Goal: Find specific page/section: Find specific page/section

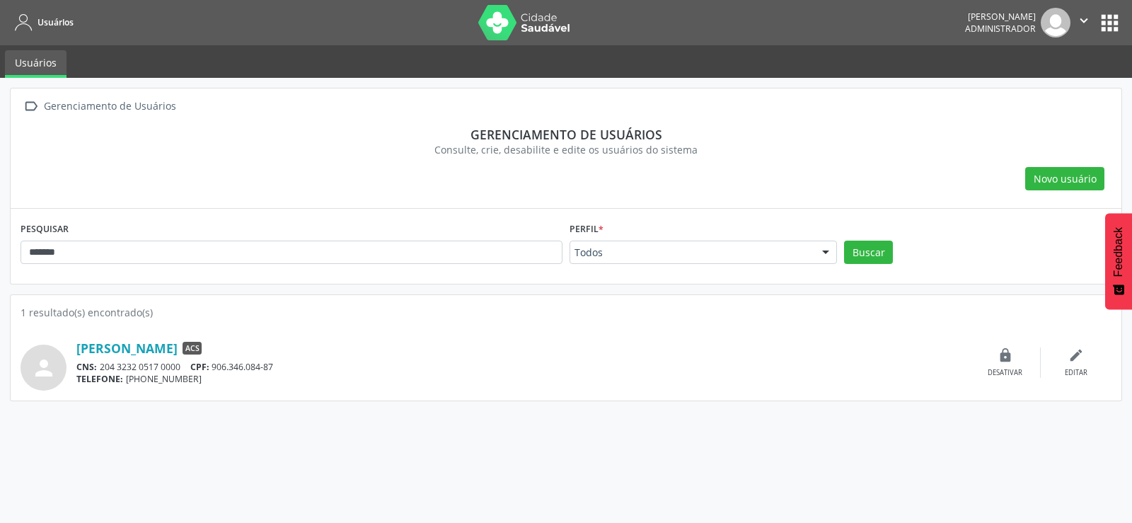
click at [1099, 19] on button "apps" at bounding box center [1109, 23] width 25 height 25
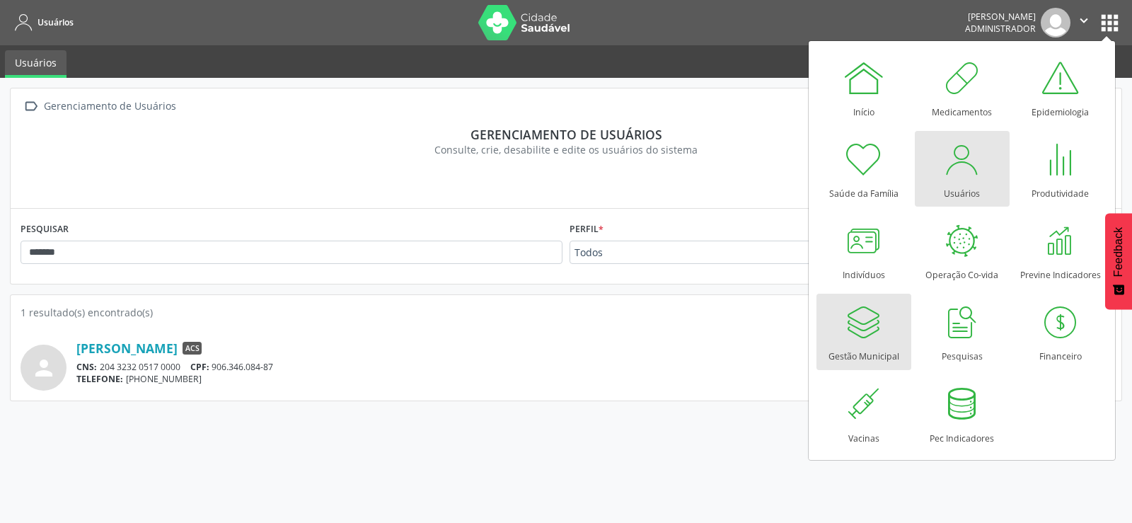
click at [840, 318] on link "Gestão Municipal" at bounding box center [864, 332] width 95 height 76
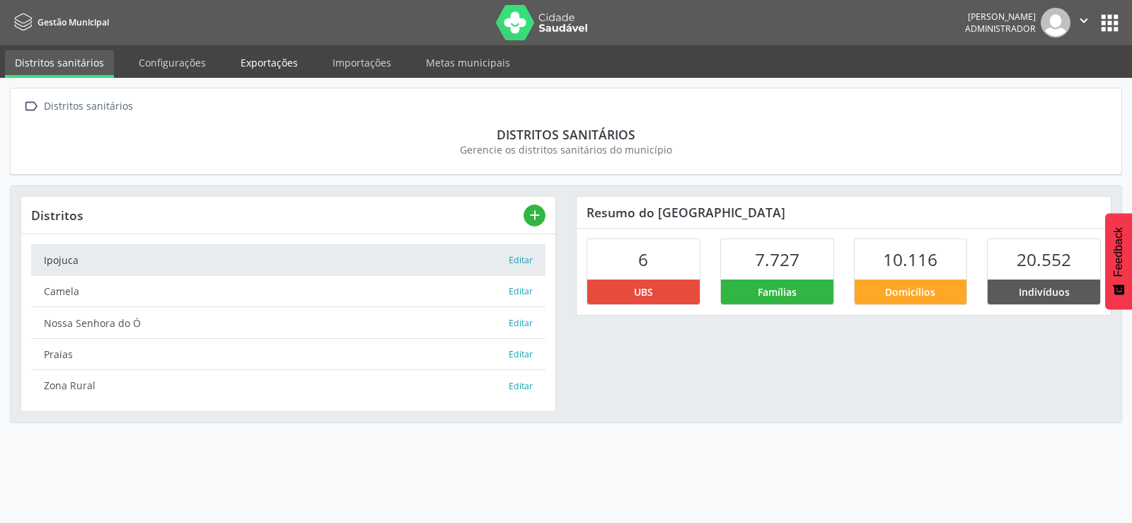
click at [277, 56] on link "Exportações" at bounding box center [269, 62] width 77 height 25
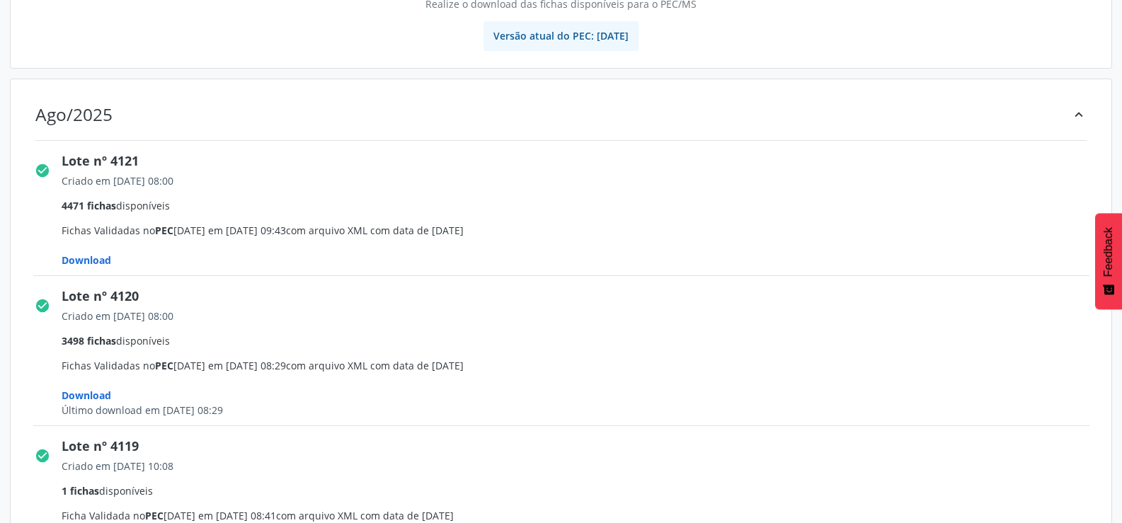
scroll to position [212, 0]
